Goal: Navigation & Orientation: Find specific page/section

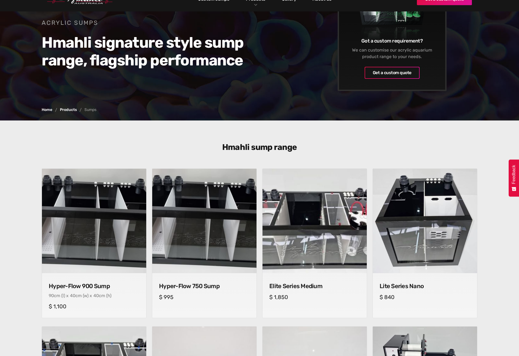
scroll to position [82, 0]
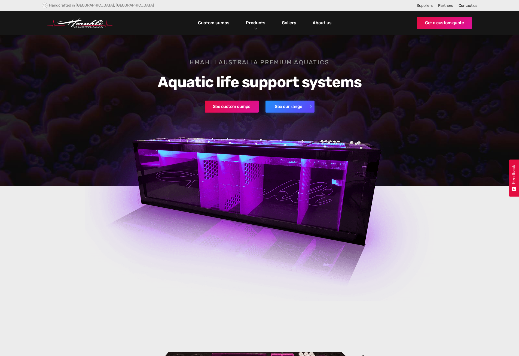
click at [281, 102] on link "See our range" at bounding box center [290, 107] width 49 height 12
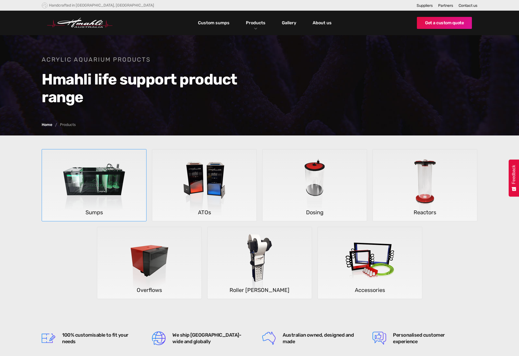
click at [94, 174] on img at bounding box center [94, 185] width 80 height 72
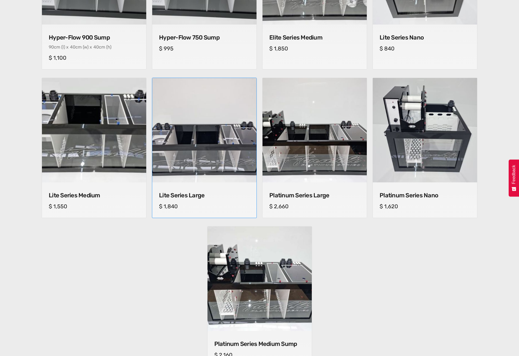
scroll to position [327, 0]
